Goal: Task Accomplishment & Management: Use online tool/utility

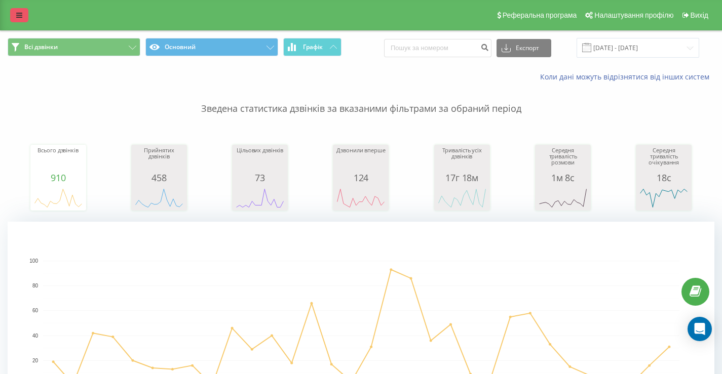
click at [21, 16] on icon at bounding box center [19, 15] width 6 height 7
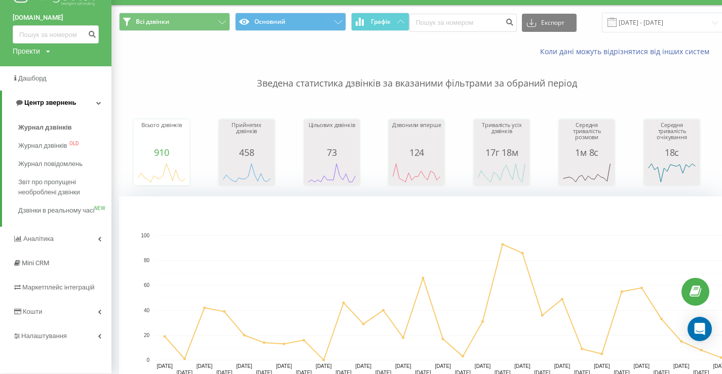
scroll to position [152, 0]
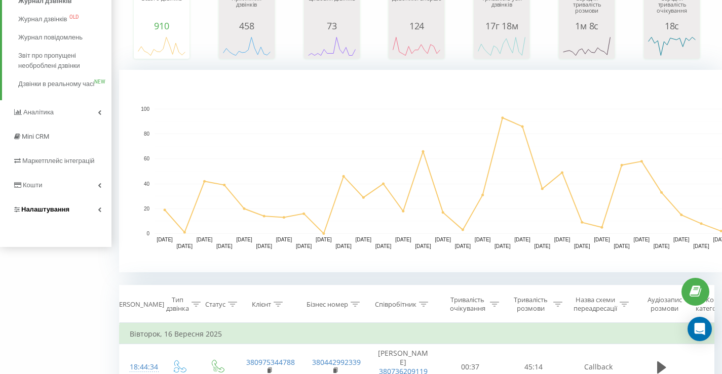
click at [61, 213] on span "Налаштування" at bounding box center [45, 210] width 48 height 8
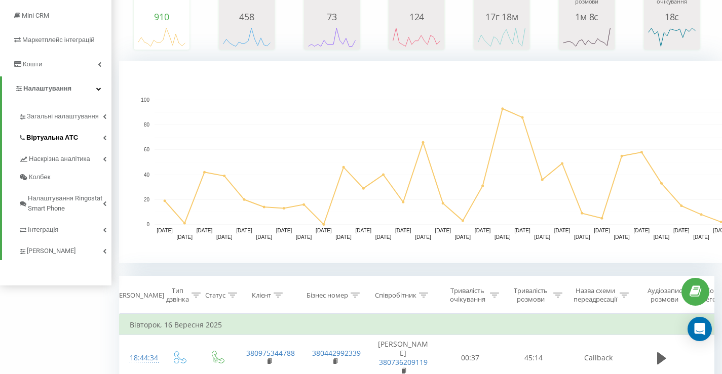
scroll to position [182, 0]
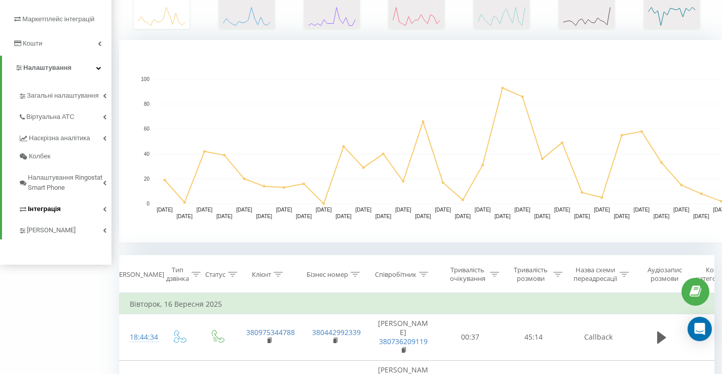
click at [57, 213] on span "Інтеграція" at bounding box center [44, 209] width 33 height 10
click at [58, 242] on span "Ringostat API" at bounding box center [51, 242] width 40 height 10
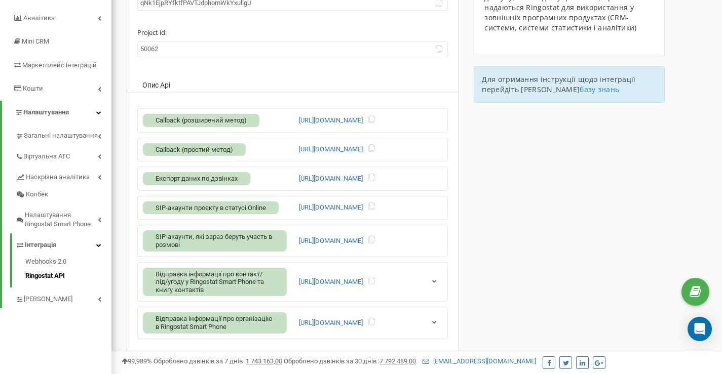
scroll to position [152, 0]
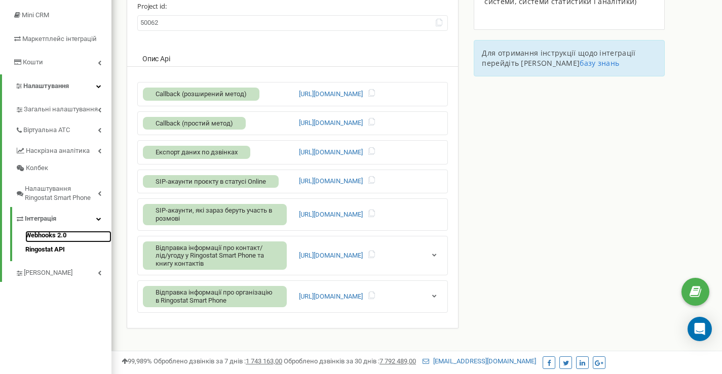
click at [44, 235] on link "Webhooks 2.0" at bounding box center [68, 237] width 86 height 12
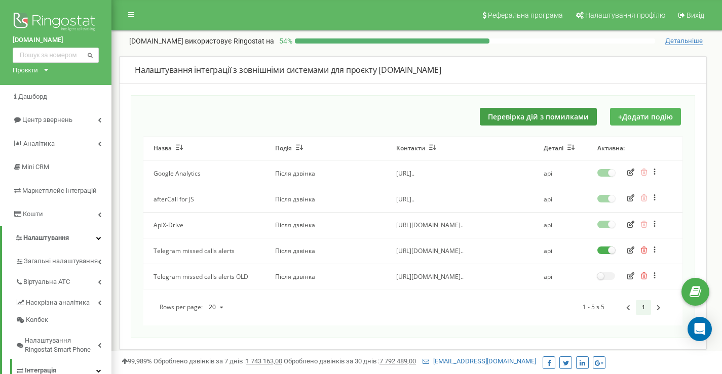
click at [652, 117] on button "+ Додати подію" at bounding box center [645, 117] width 71 height 18
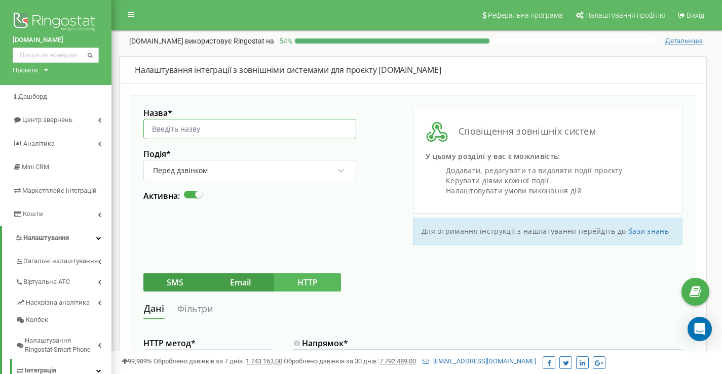
click at [262, 126] on input "Назва *" at bounding box center [249, 129] width 213 height 20
click at [347, 218] on div "Назва * Необхідно заповнити Подія * Перед дзвінком Активна:" at bounding box center [278, 176] width 270 height 137
click at [168, 128] on input "Назва *" at bounding box center [249, 129] width 213 height 20
click at [338, 223] on div "Назва * Необхідно заповнити Подія * Перед дзвінком Активна:" at bounding box center [278, 176] width 270 height 137
click at [172, 130] on input "Назва *" at bounding box center [249, 129] width 213 height 20
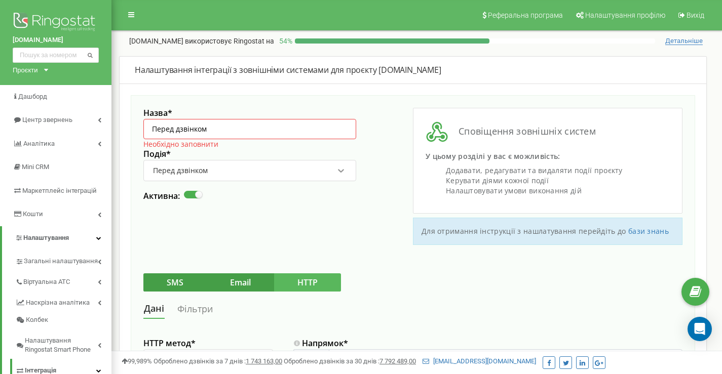
type input "Перед дзвінком"
click at [337, 171] on icon at bounding box center [341, 171] width 10 height 10
click at [339, 170] on icon at bounding box center [341, 171] width 6 height 4
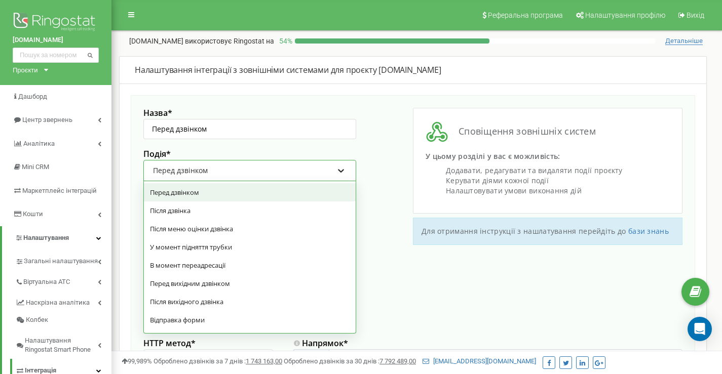
click at [339, 170] on icon at bounding box center [341, 171] width 6 height 4
click at [413, 287] on div "SMS Email HTTP" at bounding box center [412, 283] width 539 height 18
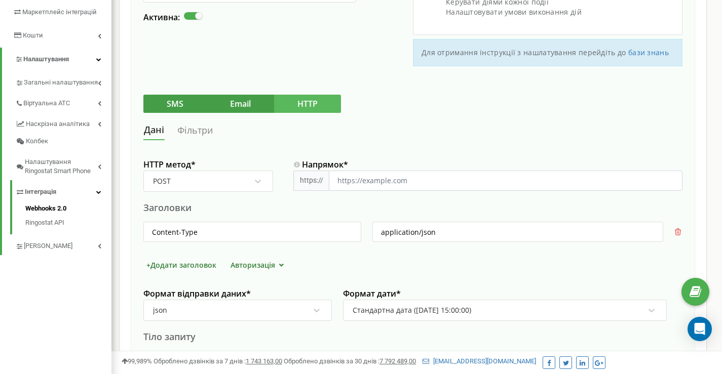
scroll to position [203, 0]
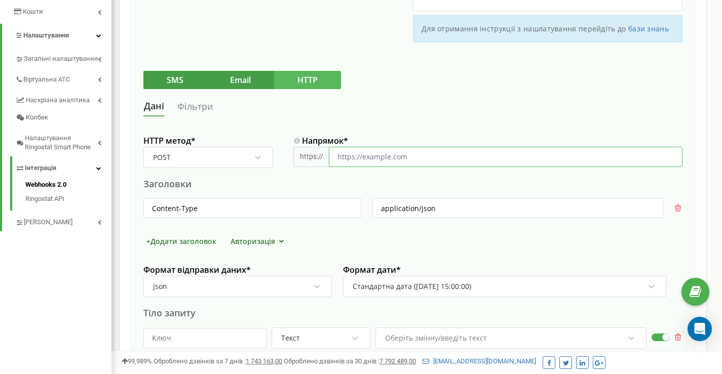
drag, startPoint x: 429, startPoint y: 157, endPoint x: 380, endPoint y: 156, distance: 48.6
click at [380, 156] on input "Напрямок *" at bounding box center [506, 157] width 354 height 20
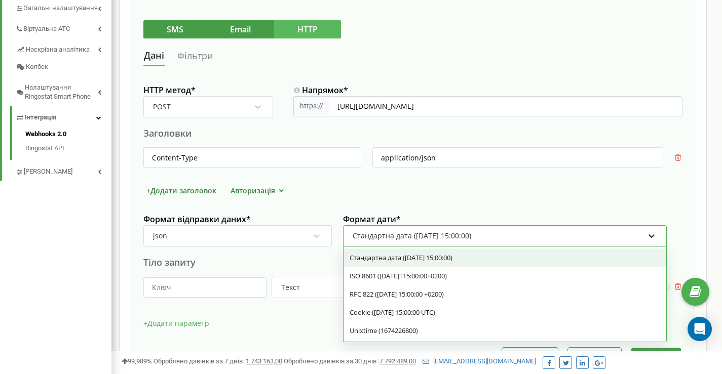
click at [650, 233] on icon at bounding box center [651, 236] width 10 height 10
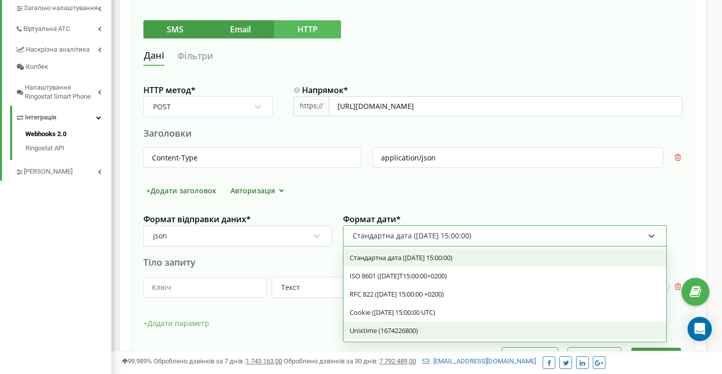
click at [415, 332] on div "Unixtime (1674226800)" at bounding box center [504, 331] width 322 height 18
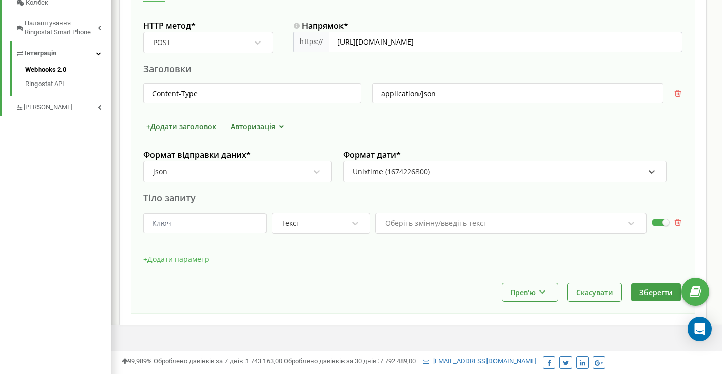
scroll to position [335, 0]
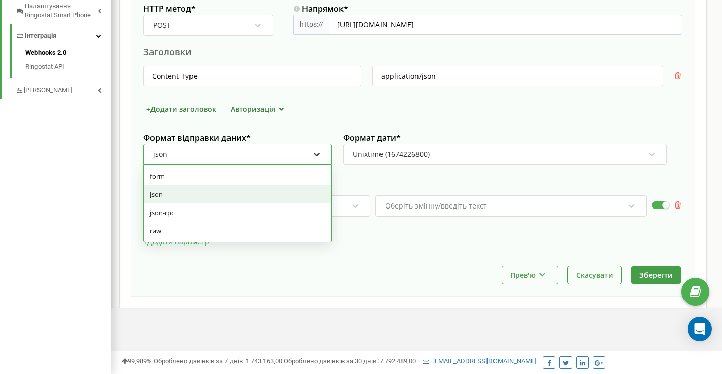
click at [319, 154] on icon at bounding box center [317, 155] width 6 height 4
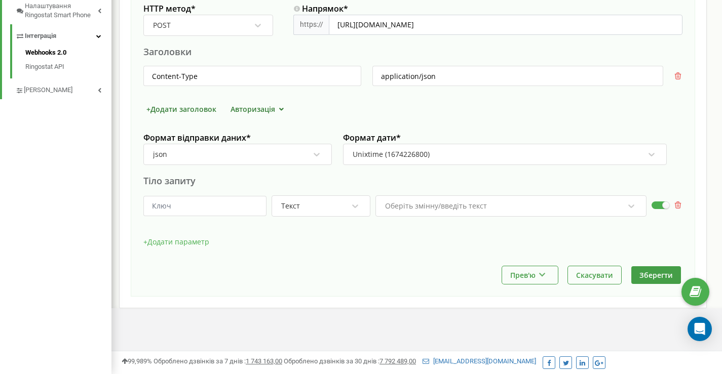
click at [429, 105] on div "+ Додати заголовок Авторизація" at bounding box center [412, 109] width 539 height 11
click at [255, 203] on input "text" at bounding box center [204, 206] width 123 height 20
click at [374, 249] on div "+ Додати параметр" at bounding box center [412, 247] width 539 height 25
click at [251, 209] on input "text" at bounding box center [204, 206] width 123 height 20
click at [367, 276] on div "Прев'ю Показати приклад [PERSON_NAME] та показати приклад Скасувати Зберегти" at bounding box center [412, 275] width 539 height 18
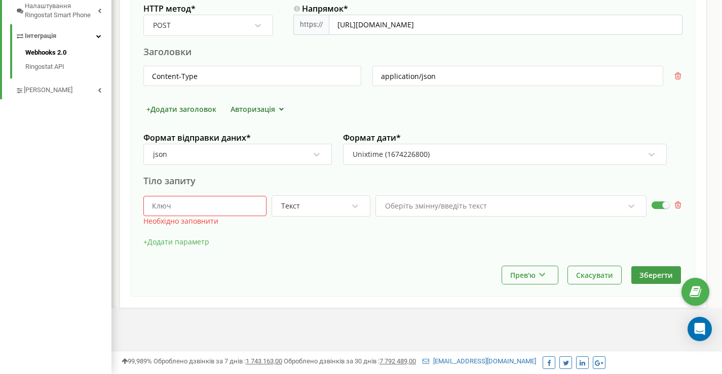
click at [193, 240] on button "+ Додати параметр" at bounding box center [176, 242] width 66 height 15
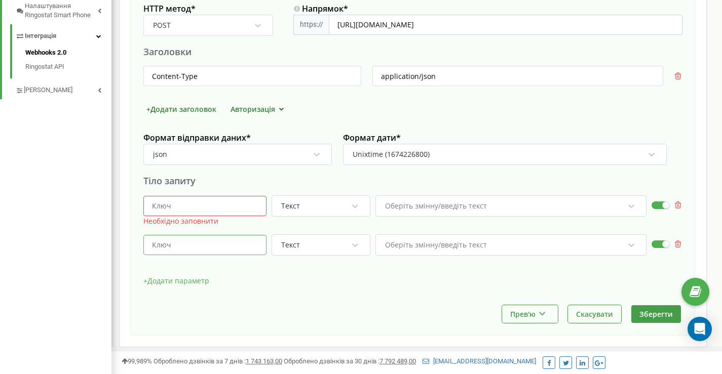
click at [193, 240] on input "text" at bounding box center [204, 245] width 123 height 20
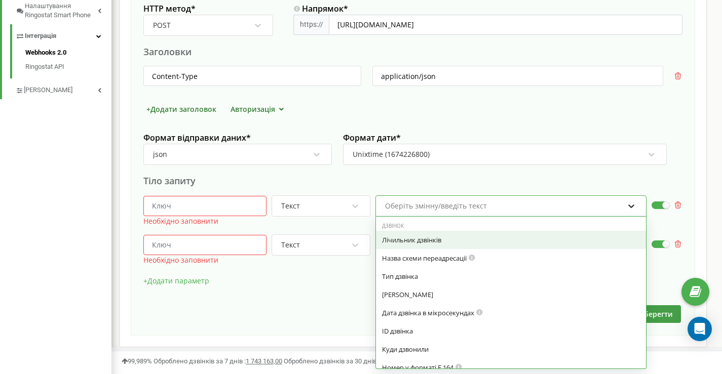
click at [630, 206] on icon at bounding box center [631, 207] width 6 height 4
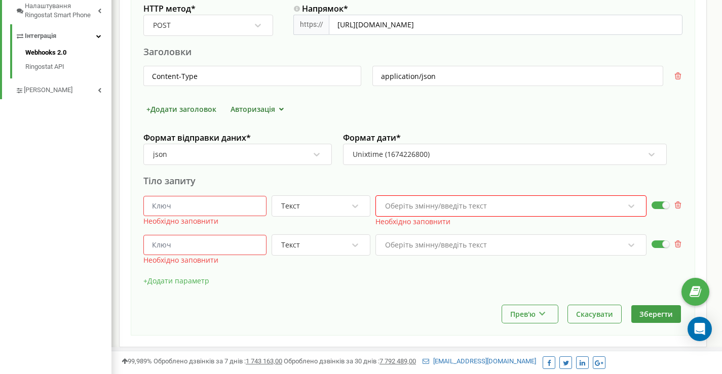
click at [252, 209] on input "text" at bounding box center [204, 206] width 123 height 20
click at [270, 322] on div "Прев'ю Показати приклад [PERSON_NAME] та показати приклад Скасувати Зберегти" at bounding box center [412, 314] width 539 height 18
click at [234, 207] on input "text" at bounding box center [204, 206] width 123 height 20
type input "user_auth_ca80a5c3f33fc5f4a311bb3b04f301735c14f4ee"
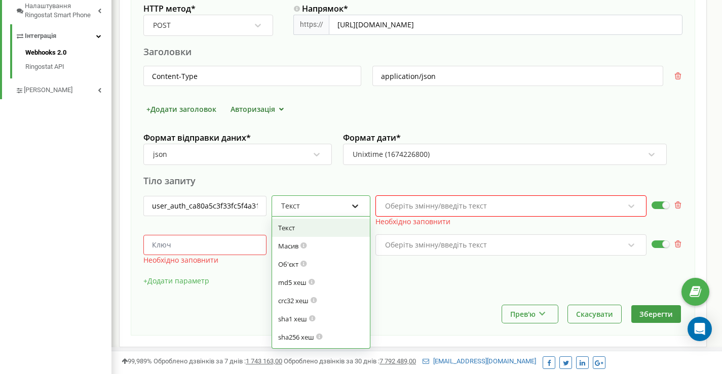
click at [355, 204] on icon at bounding box center [355, 206] width 10 height 10
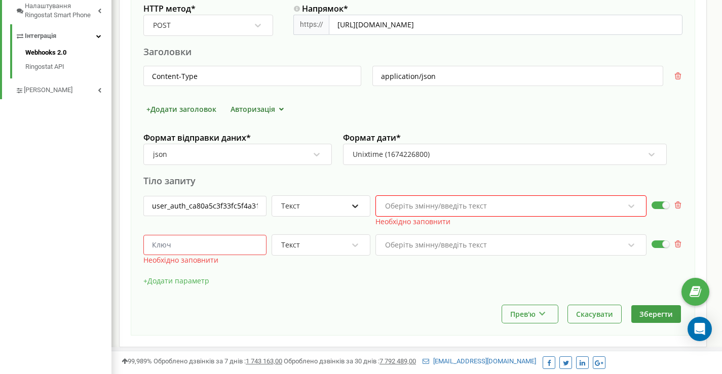
click at [355, 204] on icon at bounding box center [355, 206] width 10 height 10
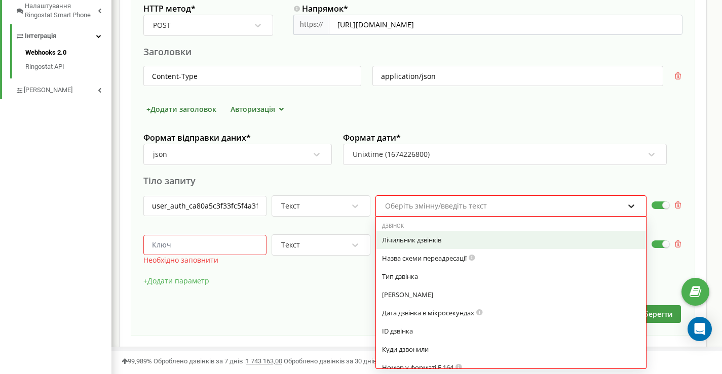
click at [636, 205] on icon at bounding box center [631, 206] width 10 height 10
click at [636, 207] on icon at bounding box center [631, 206] width 10 height 10
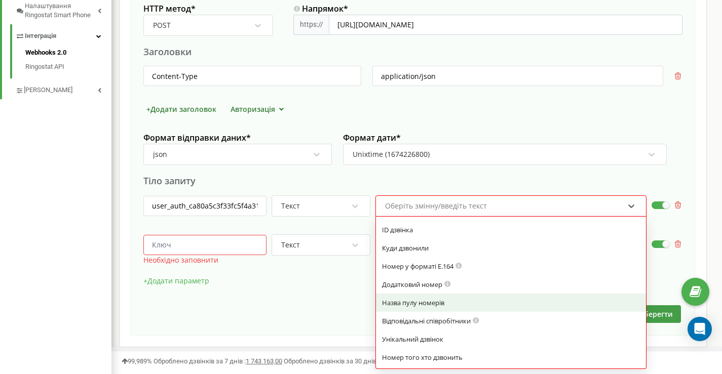
scroll to position [152, 0]
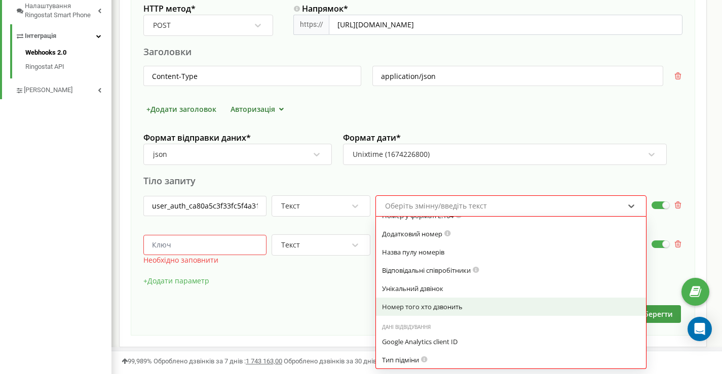
click at [448, 307] on div "Номер того хто дзвонить" at bounding box center [511, 306] width 258 height 9
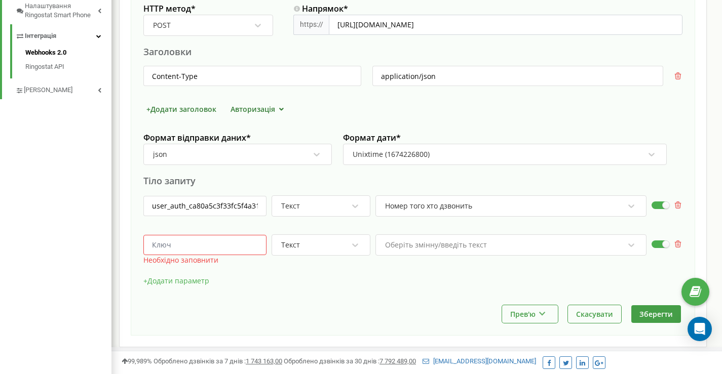
click at [239, 245] on input "text" at bounding box center [204, 245] width 123 height 20
type input "user_auth_ca80a5c3f33fc5f4a311bb3b04f301735c14f4ee"
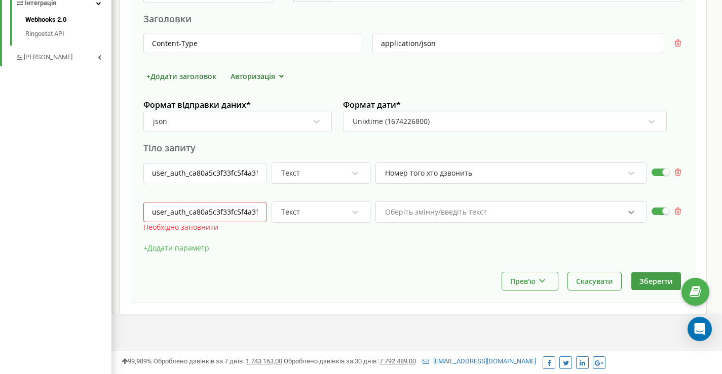
click at [633, 223] on div "Оберіть змінну/введіть текст" at bounding box center [510, 212] width 271 height 21
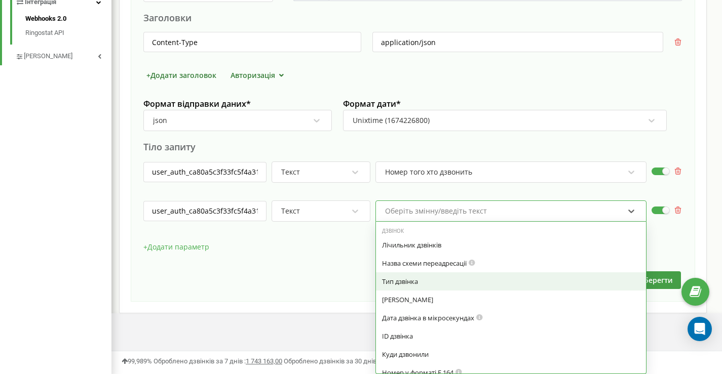
click at [405, 284] on div "Тип дзвінка" at bounding box center [511, 281] width 258 height 9
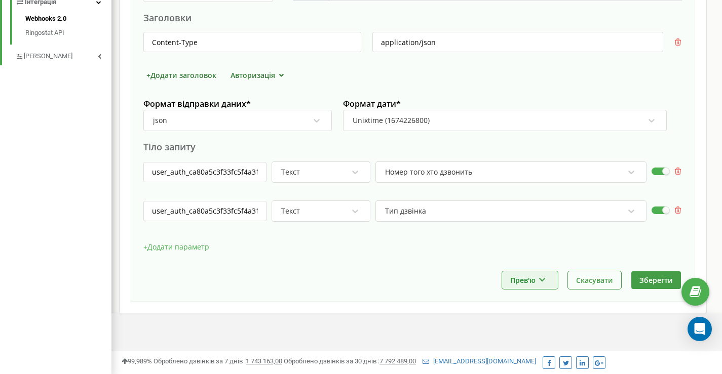
click at [539, 281] on icon at bounding box center [542, 279] width 9 height 6
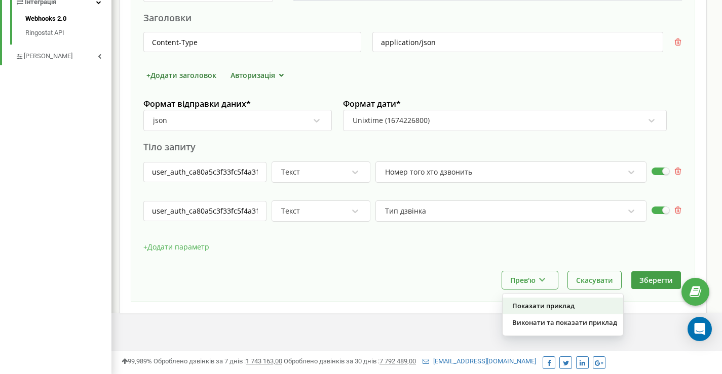
click at [549, 309] on div "Показати приклад" at bounding box center [563, 306] width 121 height 17
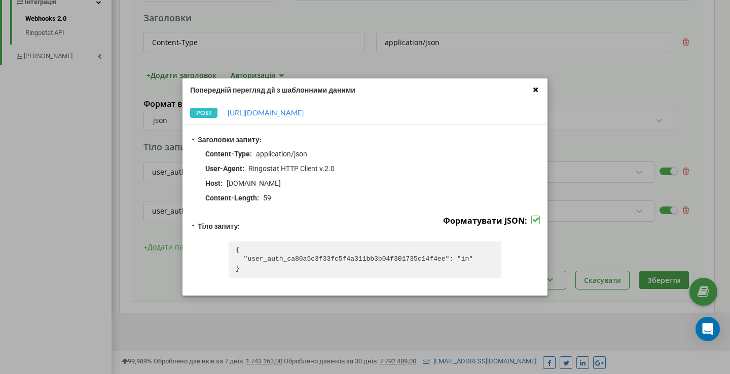
click at [536, 87] on icon at bounding box center [535, 90] width 12 height 12
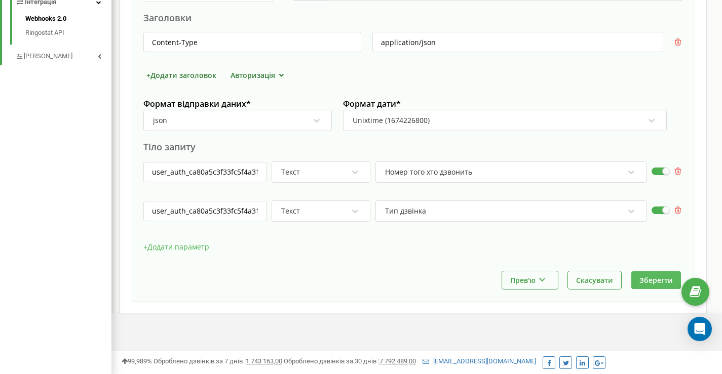
click at [652, 276] on button "Зберегти" at bounding box center [656, 281] width 50 height 18
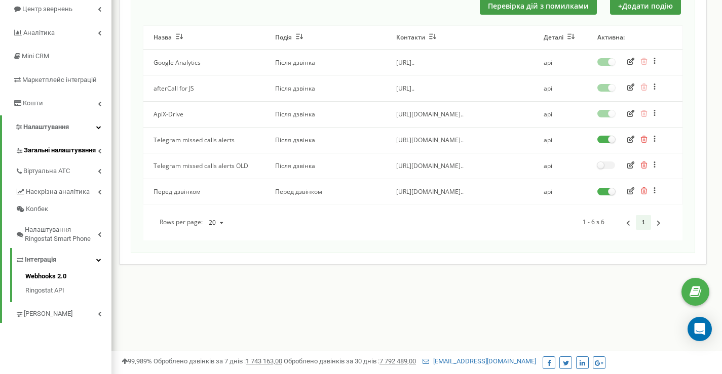
scroll to position [152, 0]
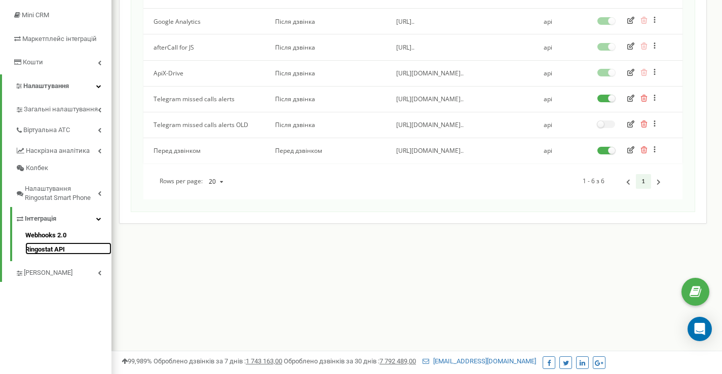
click at [51, 249] on link "Ringostat API" at bounding box center [68, 249] width 86 height 12
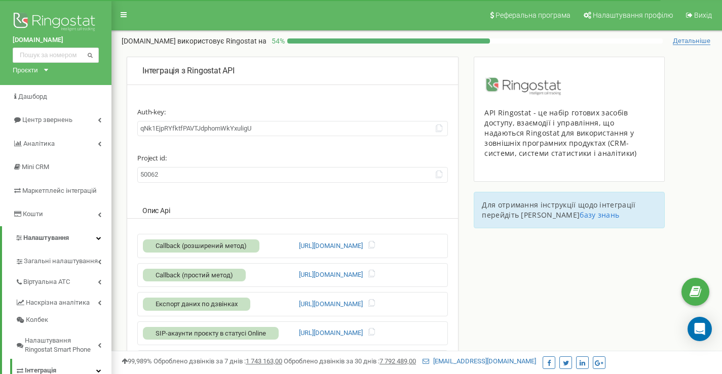
click at [260, 126] on input "qNk1EjpRYfktfPAVTJdphomWkYxuligU" at bounding box center [292, 129] width 311 height 16
drag, startPoint x: 257, startPoint y: 127, endPoint x: 133, endPoint y: 122, distance: 124.2
click at [133, 122] on div "Інтеграція з Ringostat API Auth-key: qNk1EjpRYfktfPAVTJdphomWkYxuligU Project i…" at bounding box center [293, 269] width 332 height 424
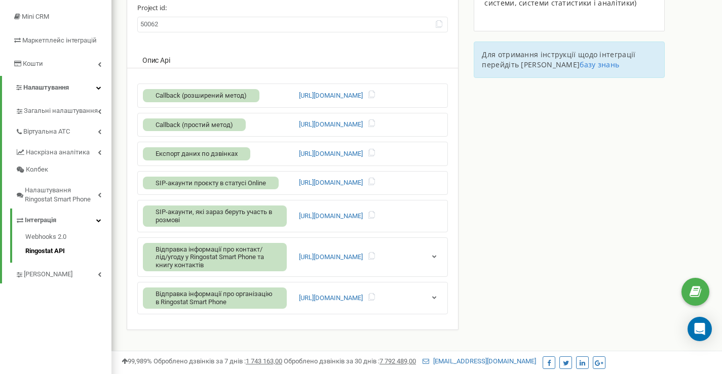
scroll to position [152, 0]
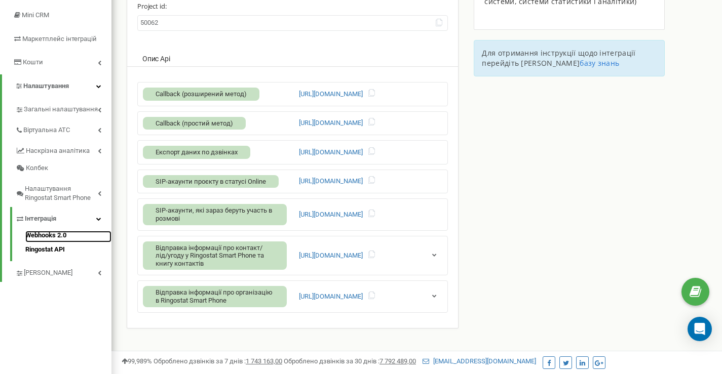
click at [58, 234] on link "Webhooks 2.0" at bounding box center [68, 237] width 86 height 12
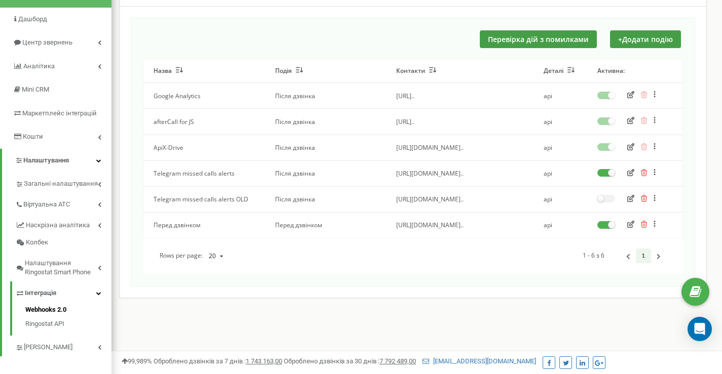
scroll to position [51, 0]
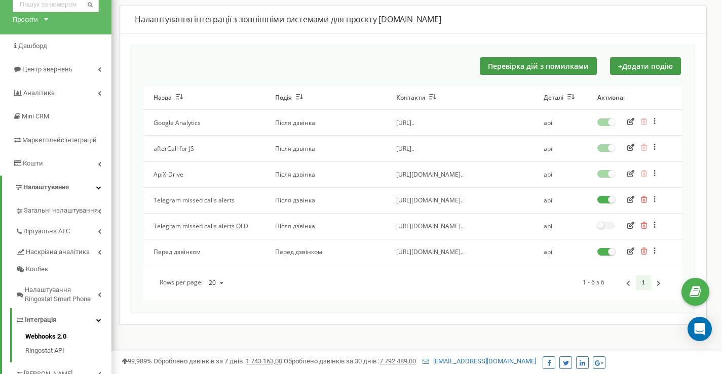
click at [221, 283] on icon at bounding box center [221, 283] width 13 height 16
click at [329, 304] on div "Перевірка дій з помилками + Додати подію Назва Подія Контакти Деталі Активна: G…" at bounding box center [413, 179] width 564 height 269
click at [660, 64] on button "+ Додати подію" at bounding box center [645, 66] width 71 height 18
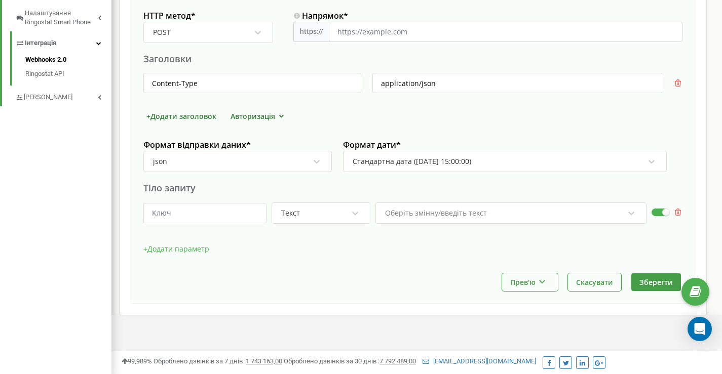
scroll to position [335, 0]
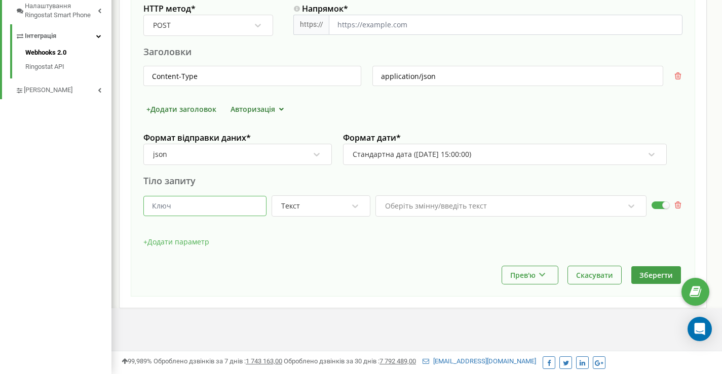
click at [251, 205] on input "text" at bounding box center [204, 206] width 123 height 20
click at [633, 208] on icon at bounding box center [631, 206] width 10 height 10
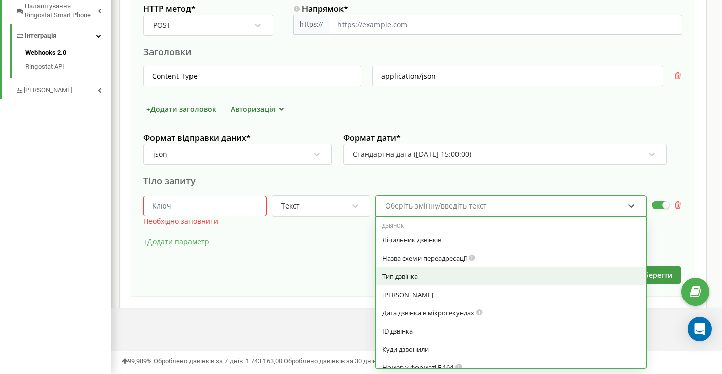
click at [411, 278] on div "Тип дзвінка" at bounding box center [511, 276] width 258 height 9
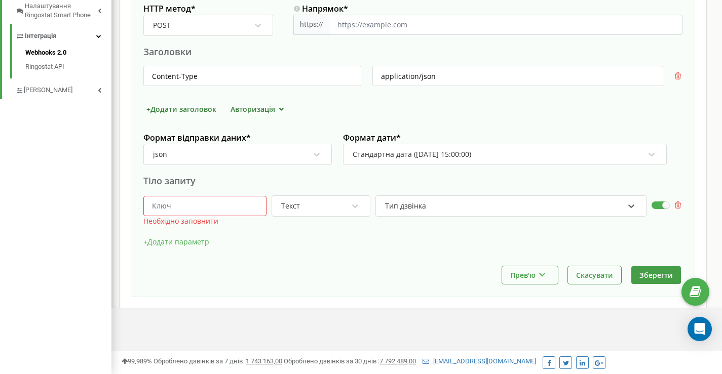
click at [230, 202] on input "text" at bounding box center [204, 206] width 123 height 20
click at [231, 202] on input "text" at bounding box center [204, 206] width 123 height 20
click at [433, 273] on div "Прев'ю Показати приклад [PERSON_NAME] та показати приклад Скасувати Зберегти" at bounding box center [412, 275] width 539 height 18
click at [195, 243] on button "+ Додати параметр" at bounding box center [176, 242] width 66 height 15
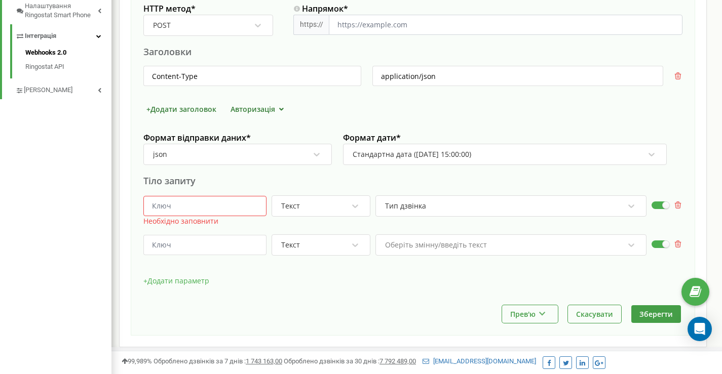
click at [181, 280] on button "+ Додати параметр" at bounding box center [176, 281] width 66 height 15
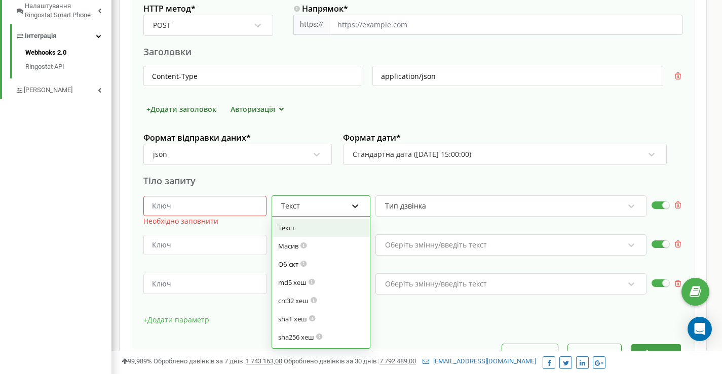
click at [356, 205] on icon at bounding box center [355, 206] width 10 height 10
click at [391, 225] on div at bounding box center [510, 222] width 271 height 10
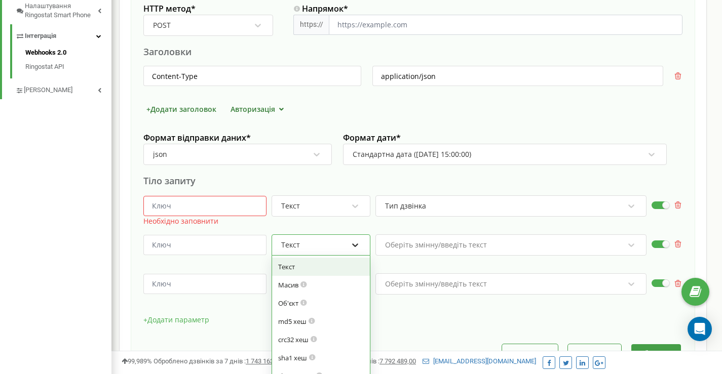
scroll to position [349, 0]
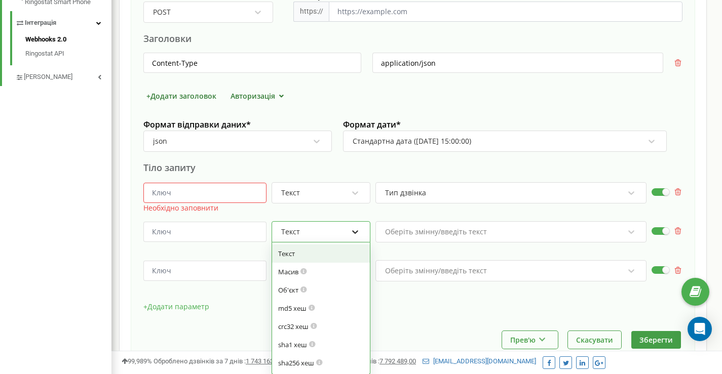
click at [358, 243] on div "option Текст focused, 1 of 7. 7 results available. Use Up and Down to choose op…" at bounding box center [321, 231] width 99 height 21
click at [444, 315] on div "+ Додати параметр" at bounding box center [412, 311] width 539 height 25
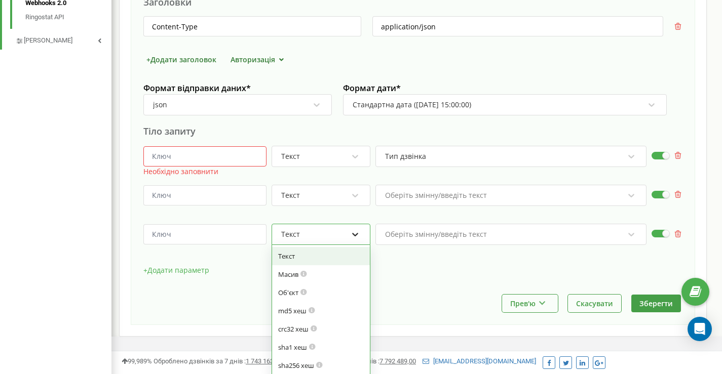
click at [354, 245] on div "option Текст focused, 1 of 7. 7 results available. Use Up and Down to choose op…" at bounding box center [321, 234] width 99 height 21
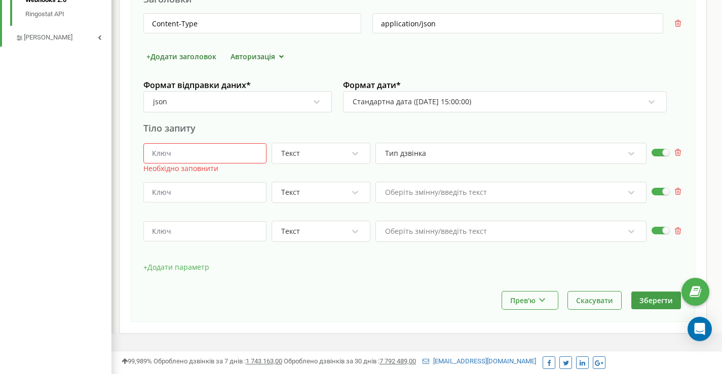
click at [451, 304] on div "Прев'ю Показати приклад [PERSON_NAME] та показати приклад Скасувати Зберегти" at bounding box center [412, 301] width 539 height 18
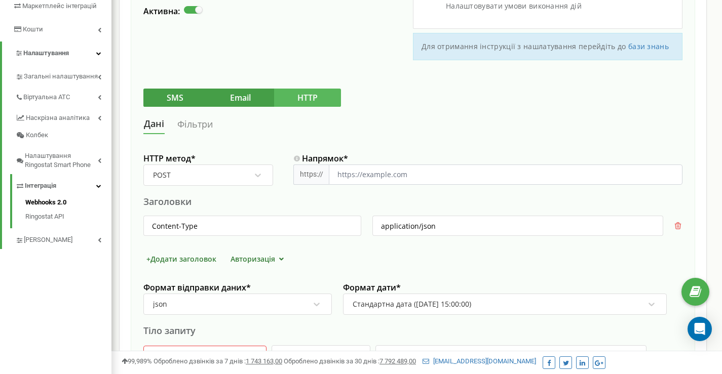
scroll to position [0, 0]
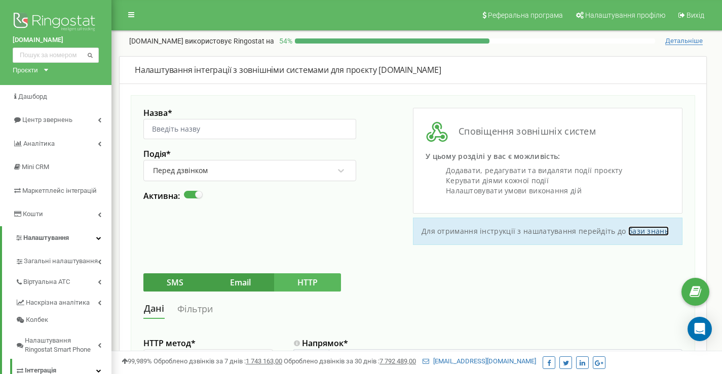
click at [640, 231] on link "бази знань" at bounding box center [648, 231] width 41 height 10
